Goal: Information Seeking & Learning: Learn about a topic

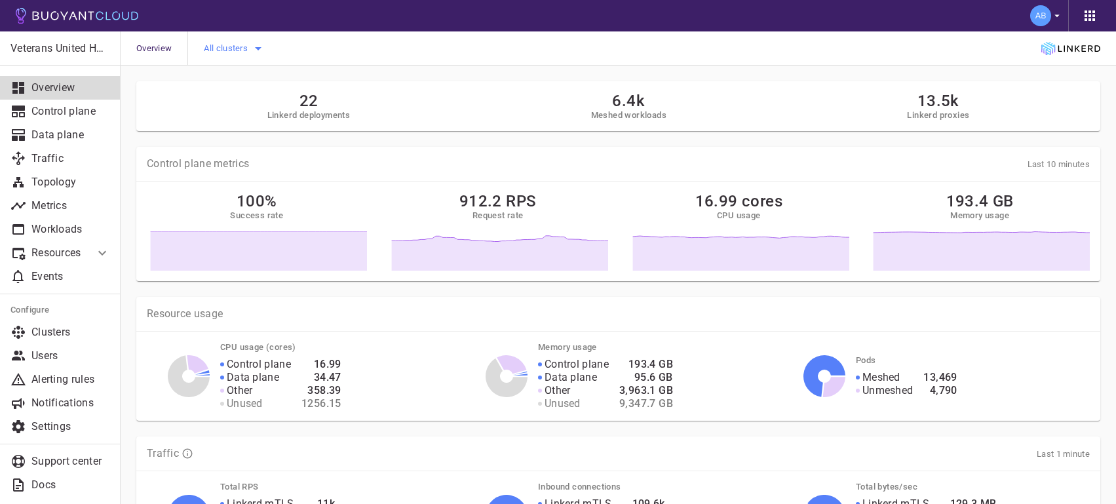
click at [256, 49] on icon "button" at bounding box center [258, 49] width 16 height 16
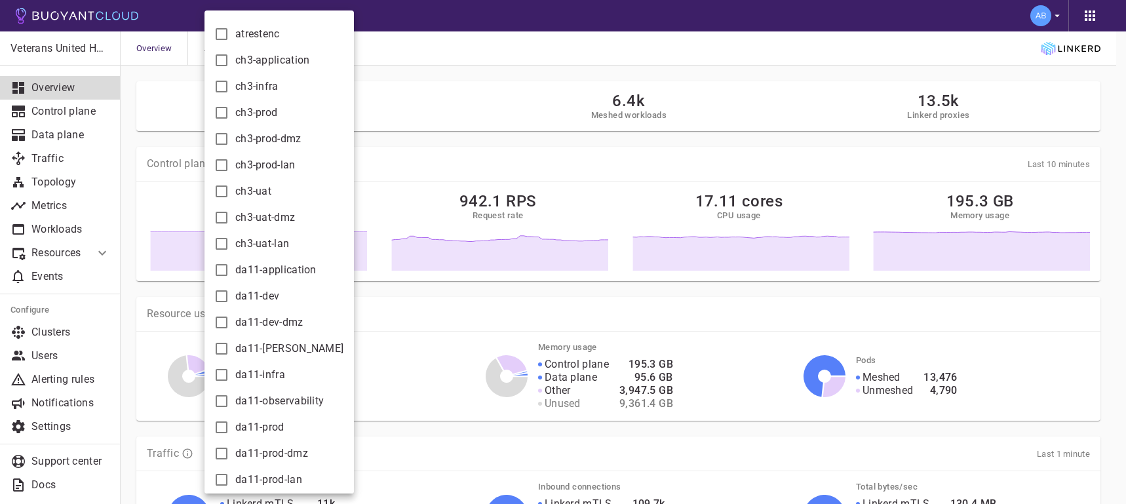
click at [380, 67] on div at bounding box center [563, 252] width 1126 height 504
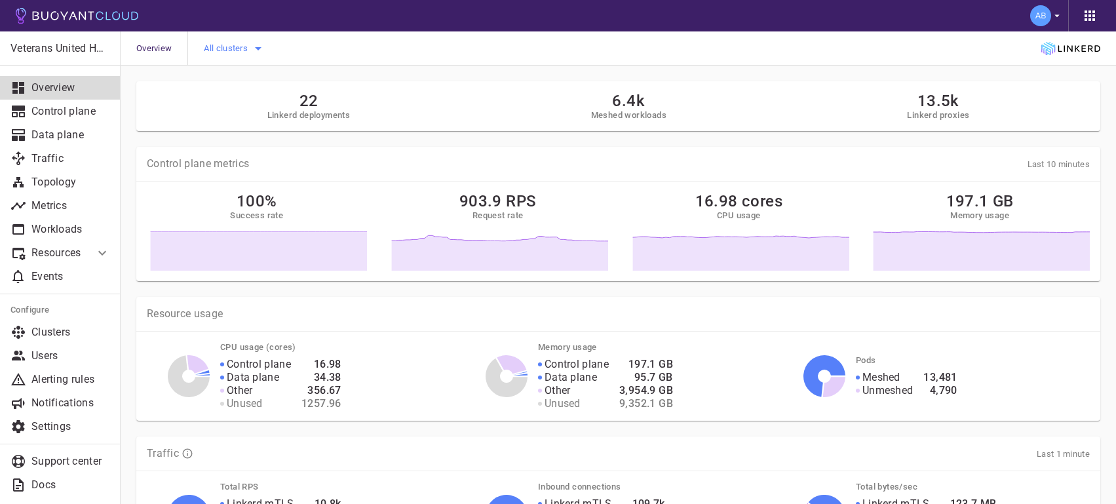
click at [259, 48] on icon "button" at bounding box center [258, 48] width 7 height 3
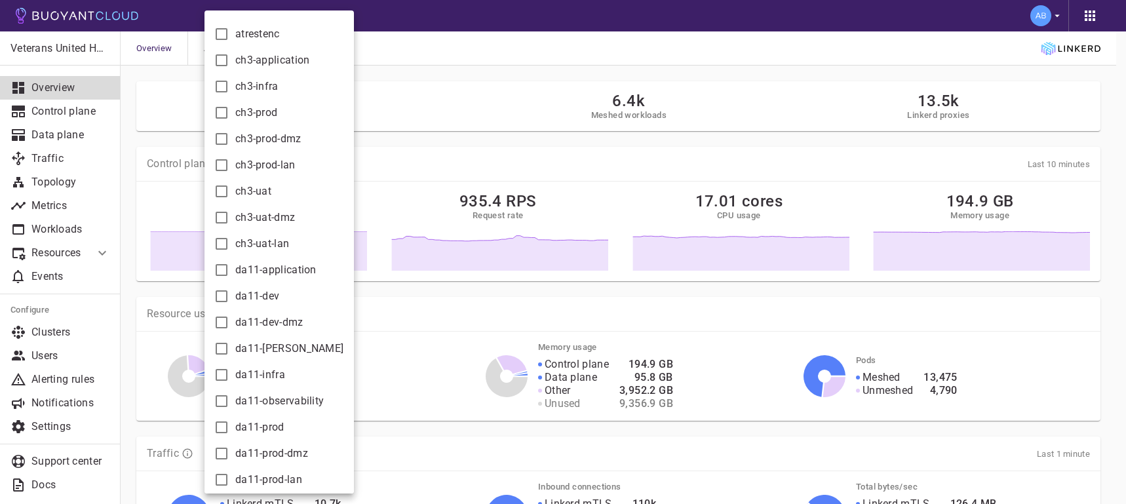
click at [466, 58] on div at bounding box center [563, 252] width 1126 height 504
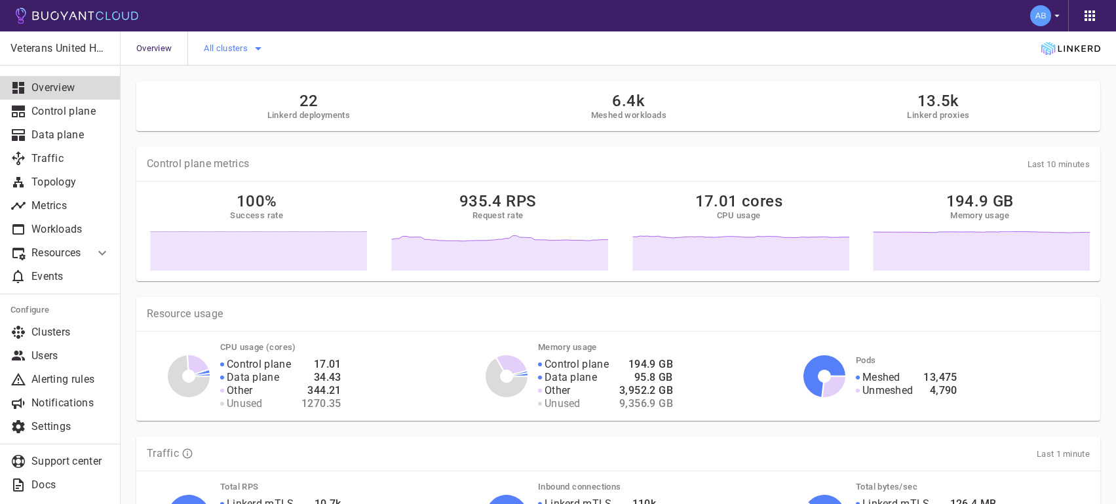
click at [261, 49] on icon "button" at bounding box center [258, 49] width 16 height 16
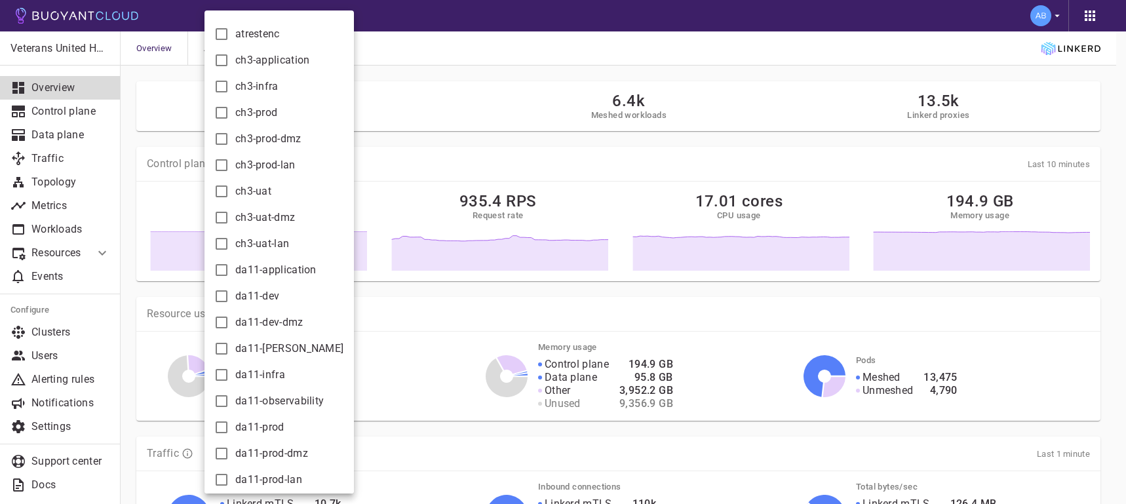
click at [431, 52] on div at bounding box center [563, 252] width 1126 height 504
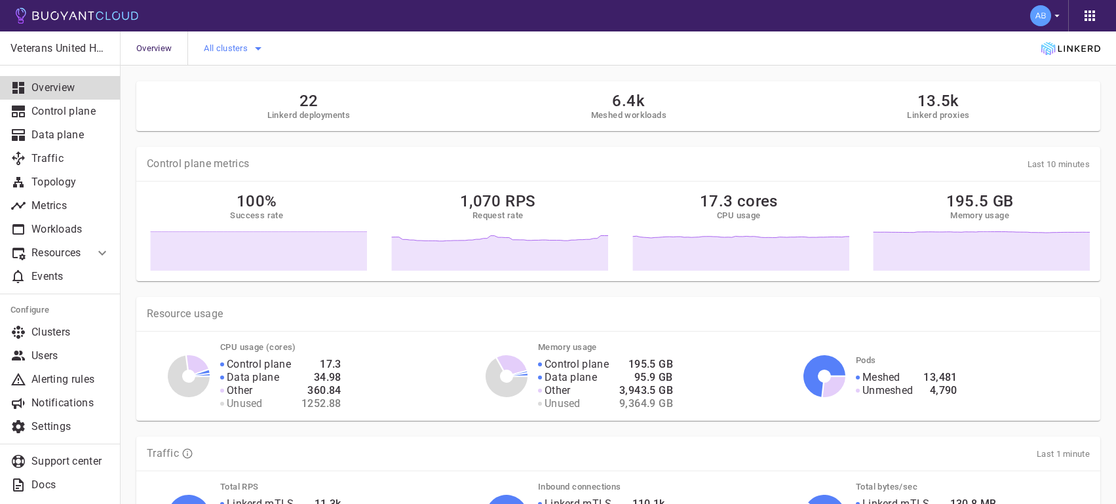
click at [257, 48] on icon "button" at bounding box center [258, 48] width 7 height 3
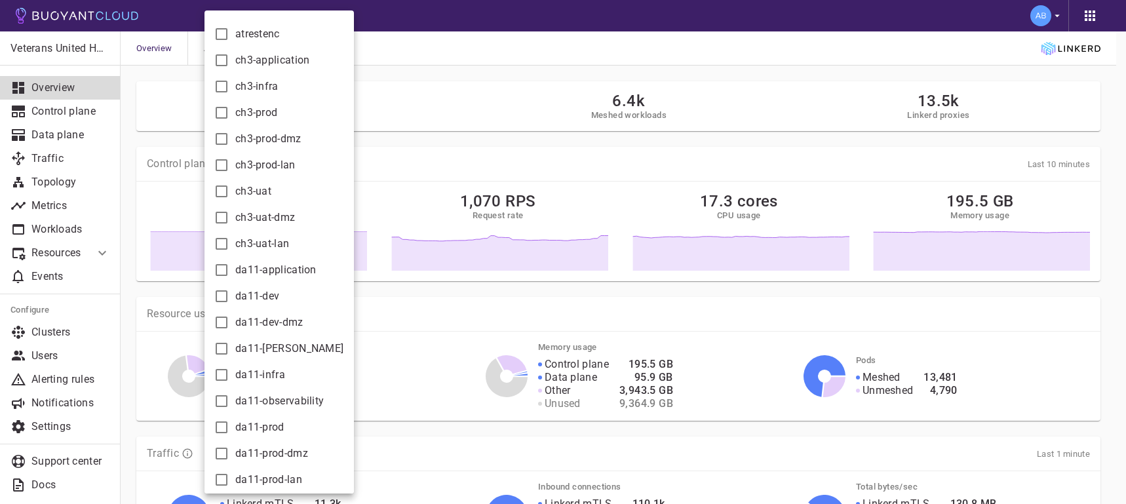
click at [224, 140] on input "ch3-prod-dmz" at bounding box center [222, 139] width 16 height 16
checkbox input "true"
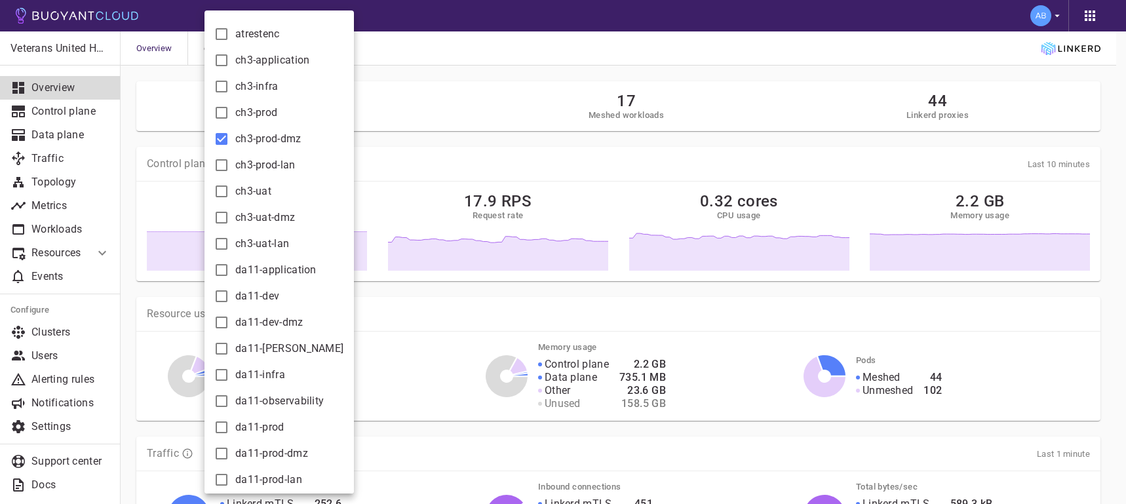
click at [221, 167] on input "ch3-prod-lan" at bounding box center [222, 165] width 16 height 16
checkbox input "true"
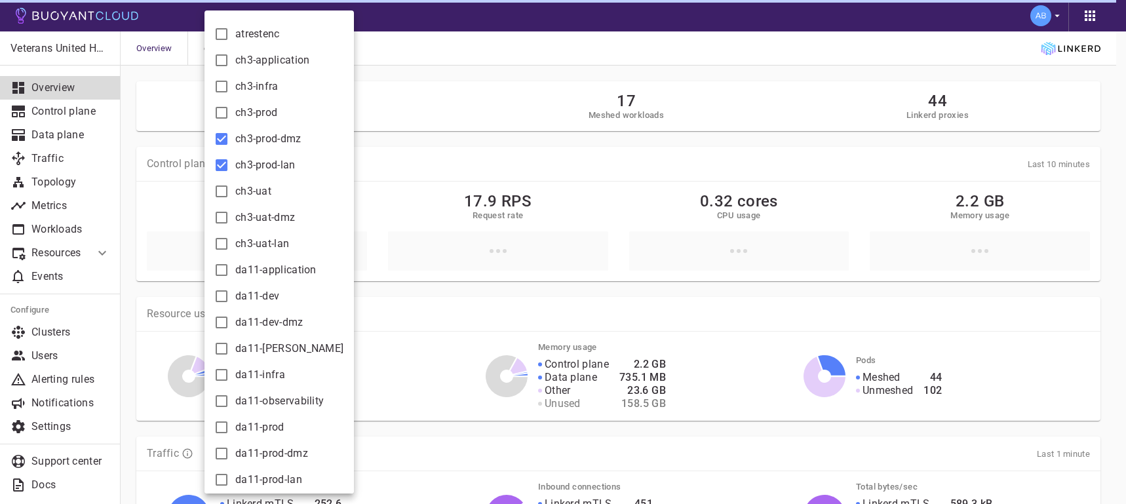
click at [221, 111] on input "ch3-prod" at bounding box center [222, 113] width 16 height 16
checkbox input "true"
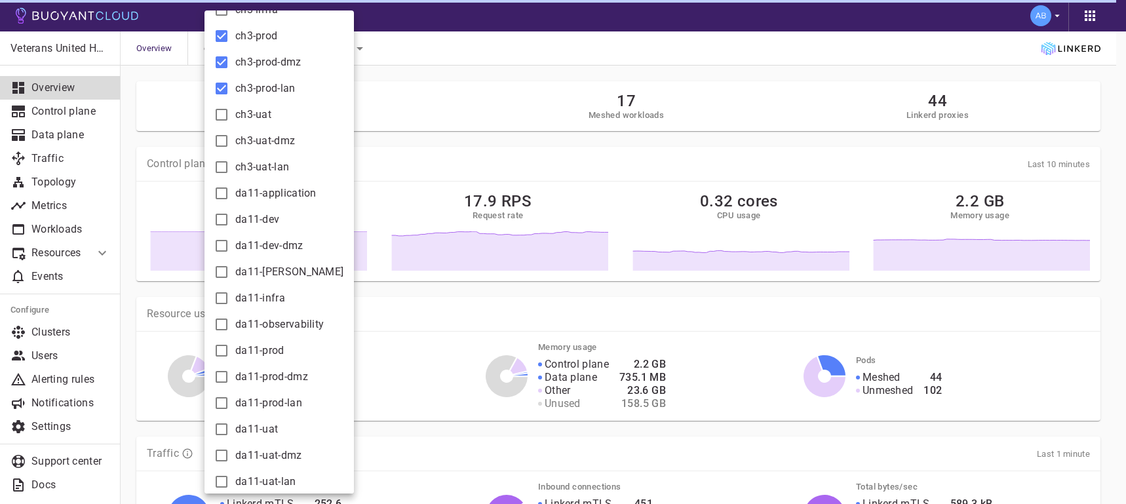
scroll to position [78, 0]
click at [225, 347] on input "da11-prod" at bounding box center [222, 349] width 16 height 16
checkbox input "true"
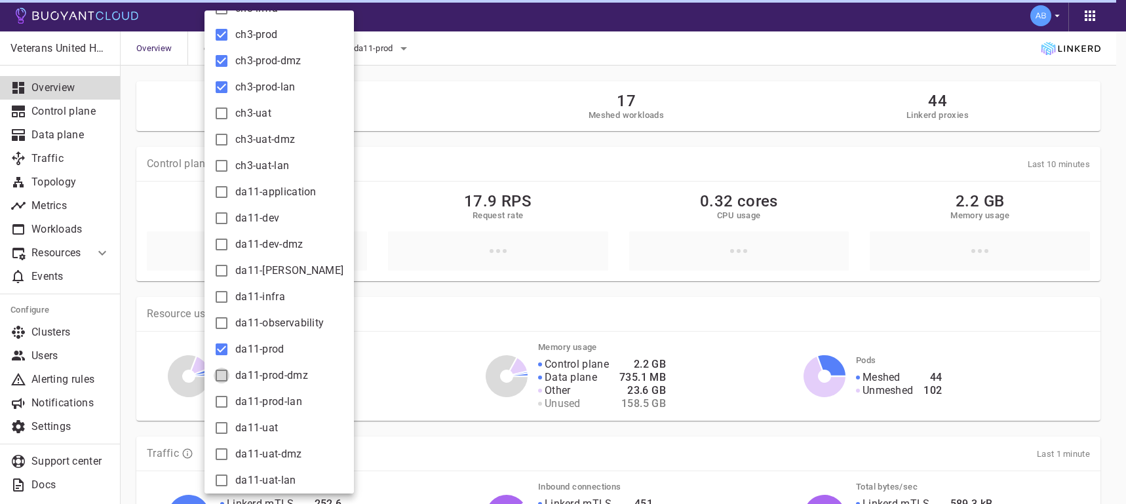
click at [223, 376] on input "da11-prod-dmz" at bounding box center [222, 376] width 16 height 16
checkbox input "true"
click at [220, 402] on input "da11-prod-lan" at bounding box center [222, 402] width 16 height 16
checkbox input "true"
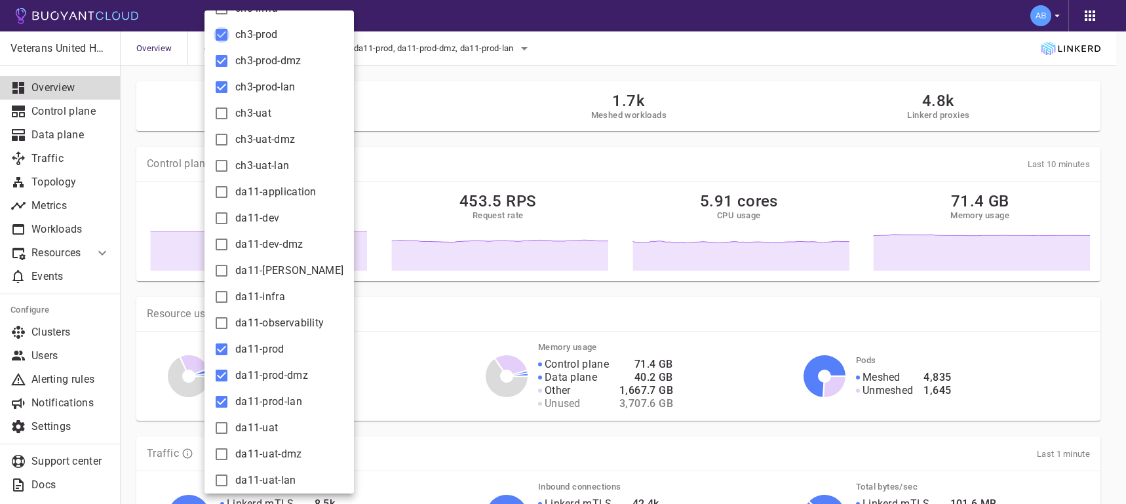
click at [221, 35] on input "ch3-prod" at bounding box center [222, 35] width 16 height 16
checkbox input "false"
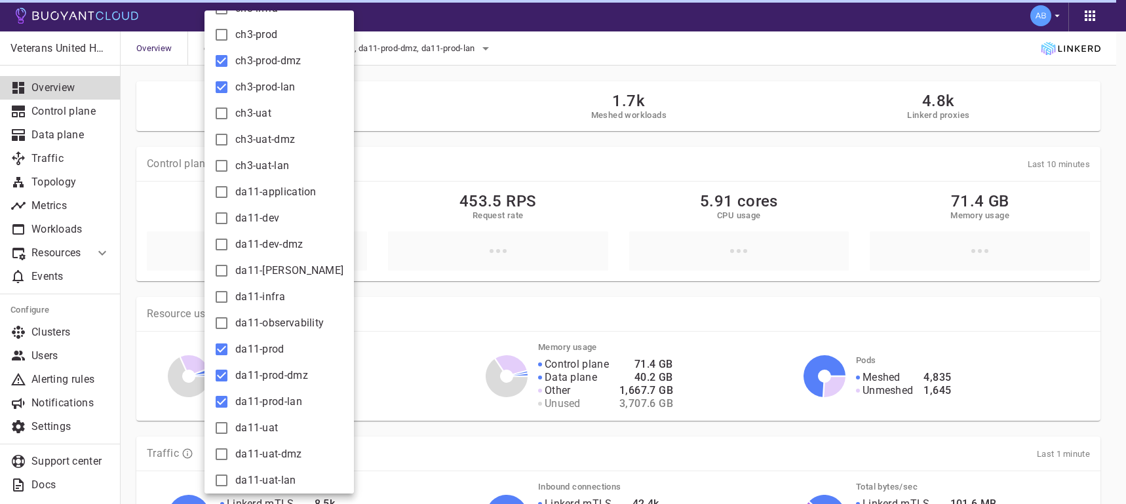
click at [222, 61] on input "ch3-prod-dmz" at bounding box center [222, 61] width 16 height 16
checkbox input "false"
click at [219, 88] on input "ch3-prod-lan" at bounding box center [222, 87] width 16 height 16
checkbox input "false"
click at [221, 345] on input "da11-prod" at bounding box center [222, 349] width 16 height 16
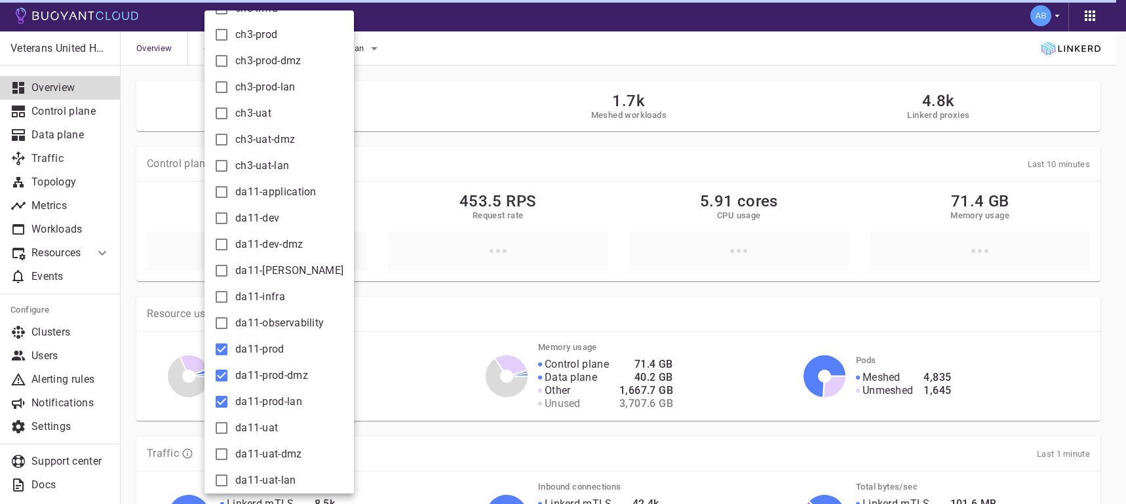
checkbox input "false"
click at [223, 376] on input "da11-prod-dmz" at bounding box center [222, 376] width 16 height 16
checkbox input "false"
drag, startPoint x: 223, startPoint y: 399, endPoint x: 442, endPoint y: 328, distance: 229.6
click at [223, 399] on input "da11-prod-lan" at bounding box center [222, 402] width 16 height 16
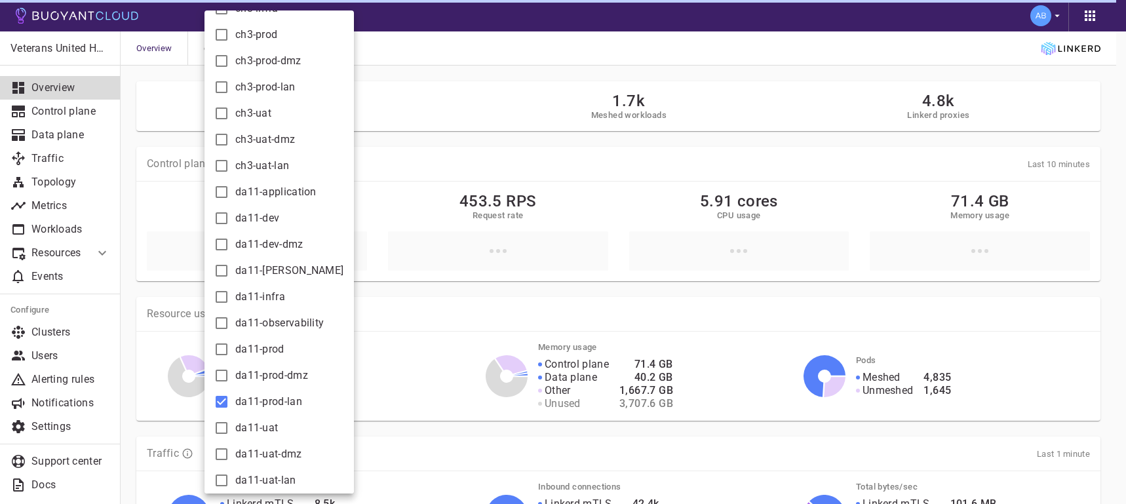
click at [392, 340] on div at bounding box center [563, 252] width 1126 height 504
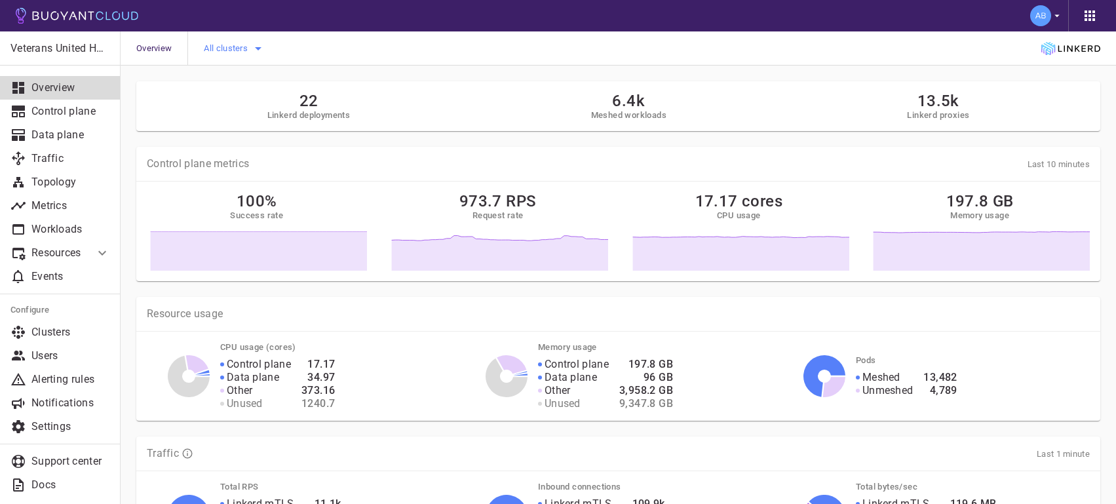
click at [260, 50] on icon "button" at bounding box center [258, 49] width 16 height 16
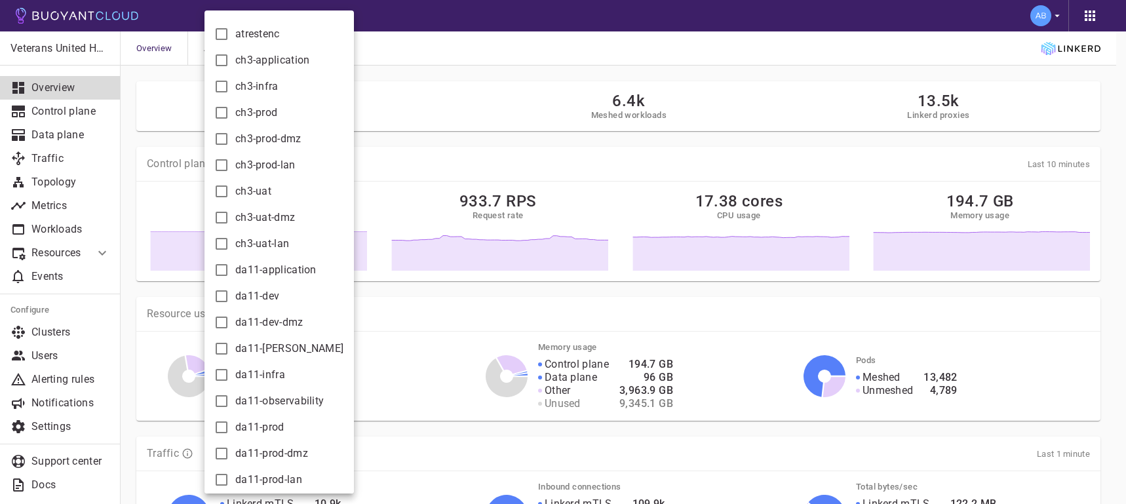
click at [223, 111] on input "ch3-prod" at bounding box center [222, 113] width 16 height 16
checkbox input "true"
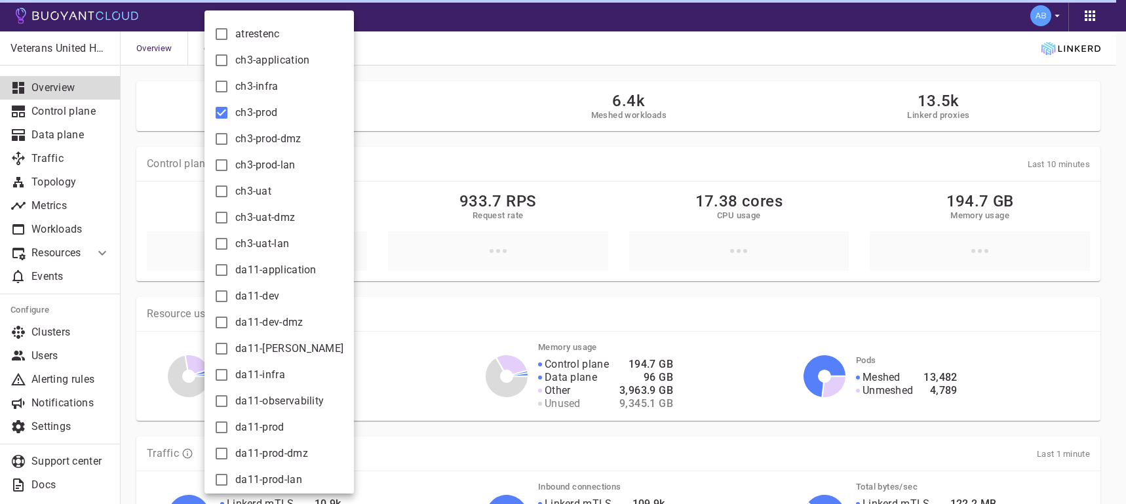
click at [221, 140] on input "ch3-prod-dmz" at bounding box center [222, 139] width 16 height 16
checkbox input "true"
click at [220, 165] on input "ch3-prod-lan" at bounding box center [222, 165] width 16 height 16
checkbox input "true"
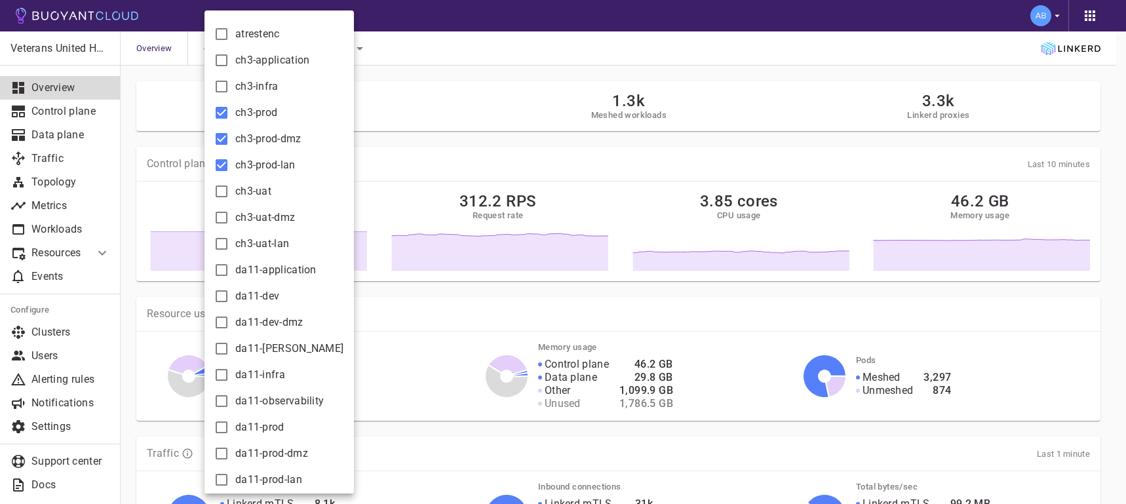
click at [522, 79] on div at bounding box center [563, 252] width 1126 height 504
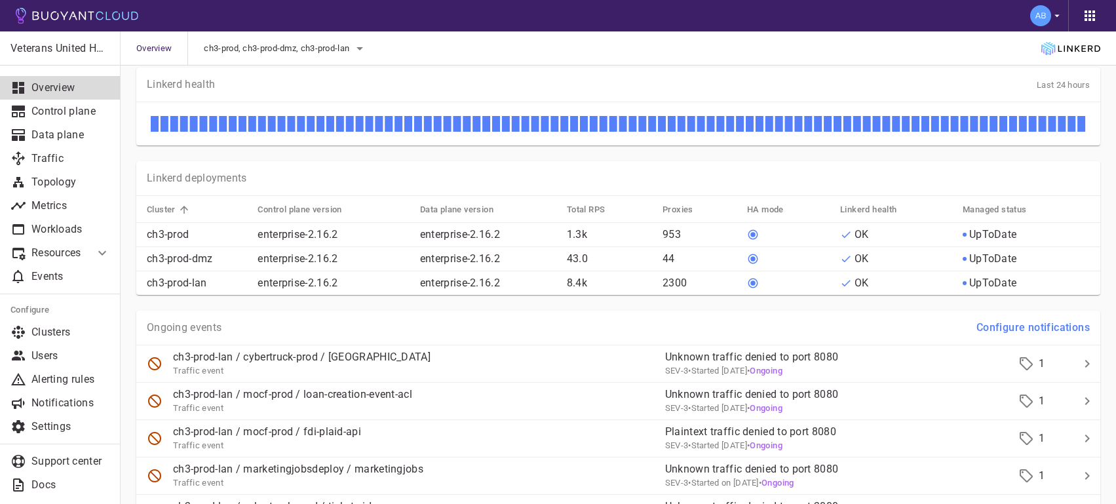
scroll to position [521, 0]
